Goal: Transaction & Acquisition: Download file/media

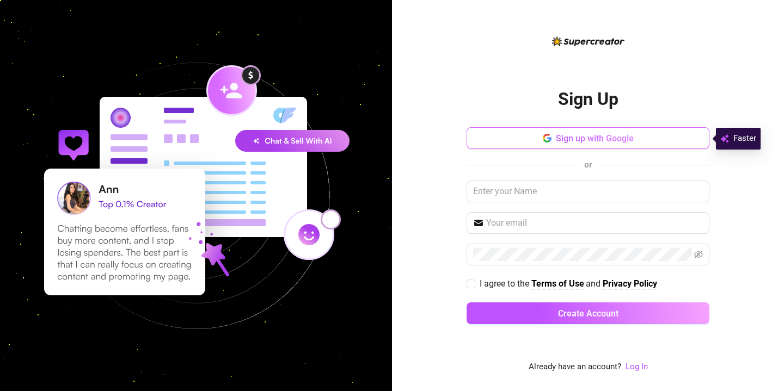
click at [590, 131] on button "Sign up with Google" at bounding box center [587, 138] width 243 height 22
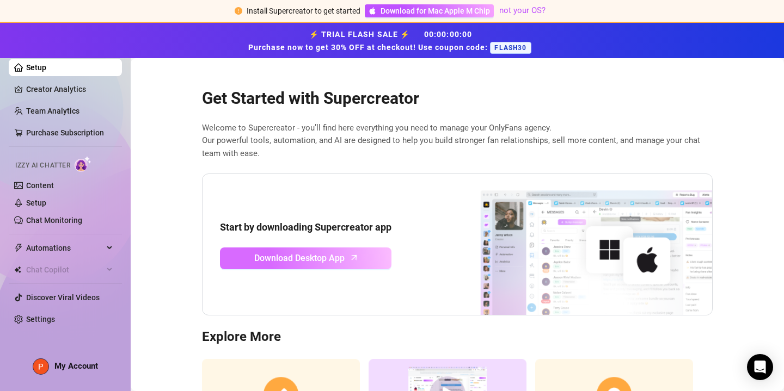
click at [341, 255] on span "Download Desktop App" at bounding box center [299, 258] width 90 height 14
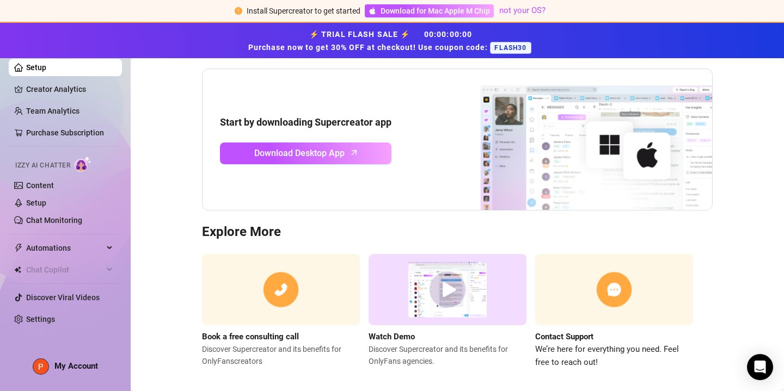
scroll to position [115, 0]
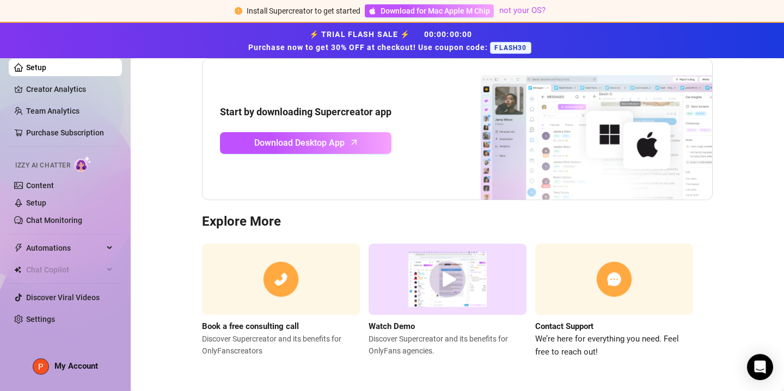
click at [440, 283] on img at bounding box center [447, 279] width 158 height 71
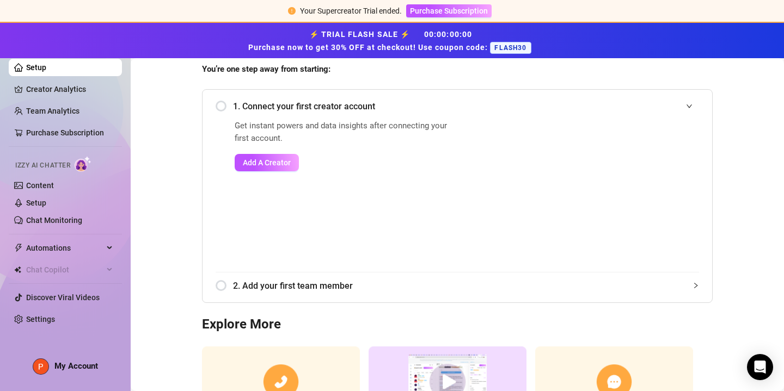
scroll to position [0, 0]
